Goal: Information Seeking & Learning: Learn about a topic

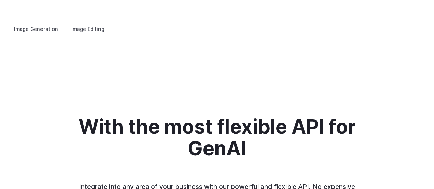
scroll to position [1308, 0]
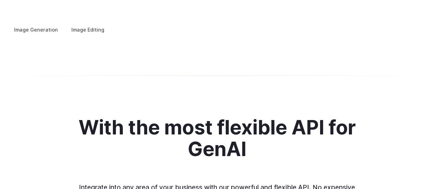
click at [0, 0] on summary "Custom avatars" at bounding box center [0, 0] width 0 height 0
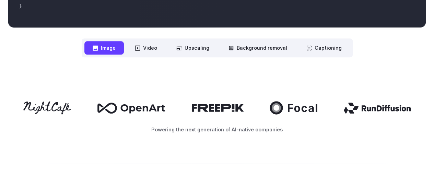
scroll to position [297, 0]
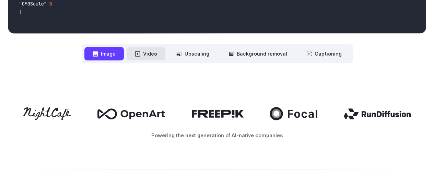
click at [155, 52] on button "Video" at bounding box center [146, 53] width 39 height 13
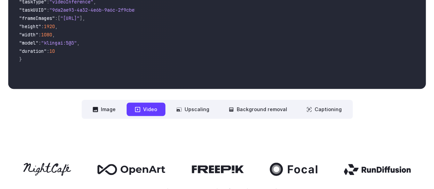
scroll to position [241, 0]
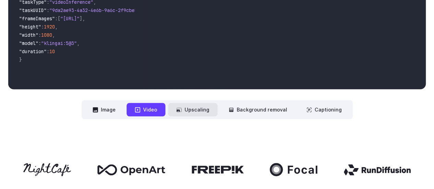
click at [196, 110] on button "Upscaling" at bounding box center [192, 109] width 49 height 13
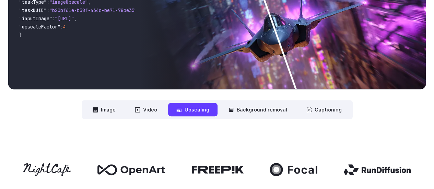
click at [254, 100] on div "**********" at bounding box center [216, 49] width 417 height 140
click at [255, 122] on div "**********" at bounding box center [217, 48] width 434 height 183
click at [261, 115] on button "Background removal" at bounding box center [257, 109] width 75 height 13
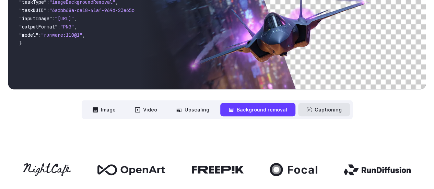
click at [307, 109] on icon at bounding box center [309, 109] width 4 height 4
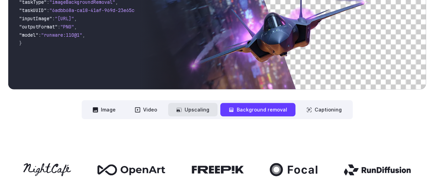
click at [186, 111] on button "Upscaling" at bounding box center [192, 109] width 49 height 13
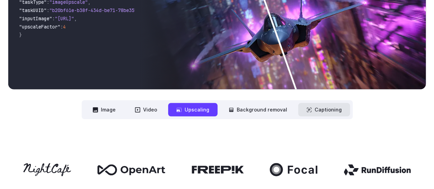
click at [324, 114] on button "Captioning" at bounding box center [324, 109] width 52 height 13
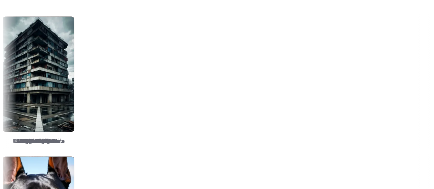
scroll to position [851, 0]
click at [150, 102] on img at bounding box center [113, 73] width 71 height 115
click at [150, 98] on img at bounding box center [113, 73] width 71 height 115
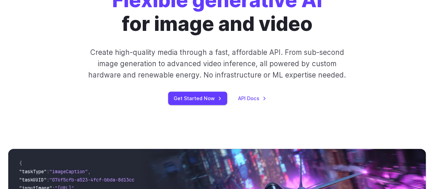
scroll to position [0, 0]
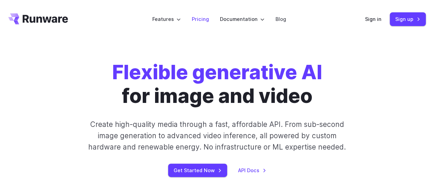
click at [202, 21] on link "Pricing" at bounding box center [200, 19] width 17 height 8
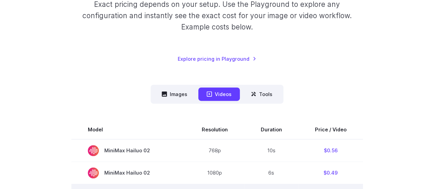
scroll to position [127, 0]
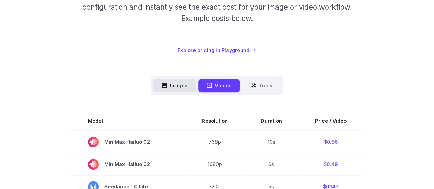
click at [179, 83] on button "Images" at bounding box center [174, 85] width 42 height 13
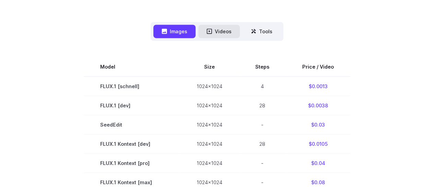
scroll to position [184, 0]
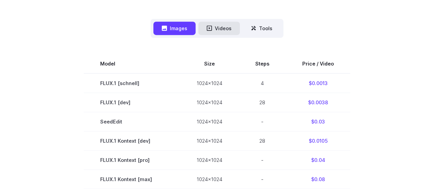
click at [220, 26] on button "Videos" at bounding box center [219, 28] width 42 height 13
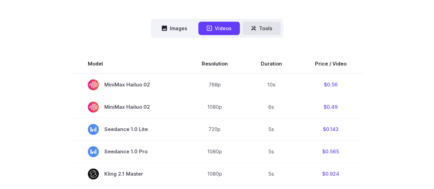
click at [252, 27] on icon at bounding box center [253, 27] width 5 height 5
click at [270, 33] on button "Tools" at bounding box center [261, 28] width 38 height 13
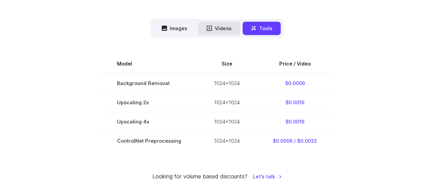
click at [224, 28] on button "Videos" at bounding box center [219, 28] width 42 height 13
